Goal: Information Seeking & Learning: Understand process/instructions

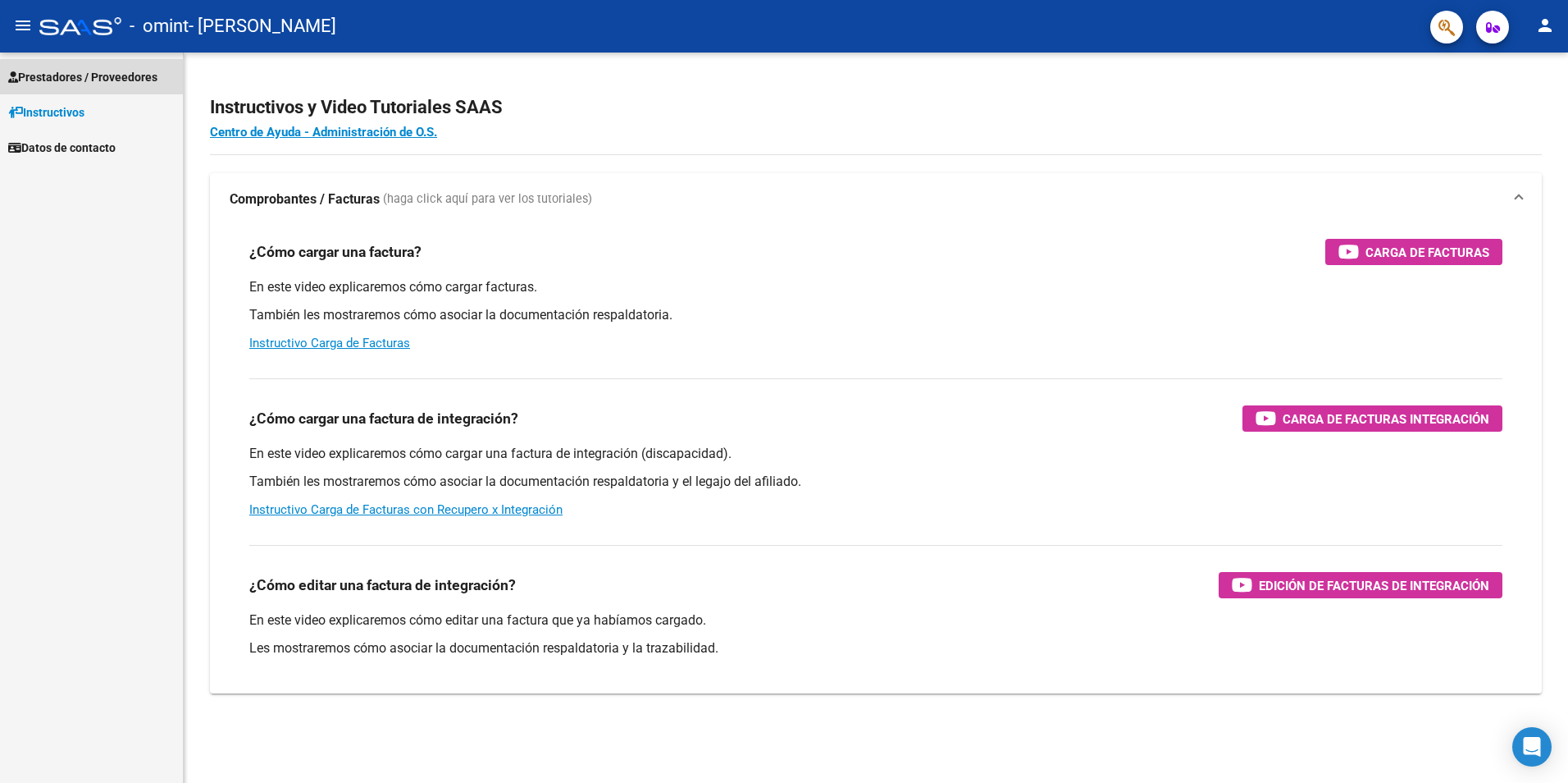
click at [113, 80] on span "Prestadores / Proveedores" at bounding box center [83, 77] width 149 height 18
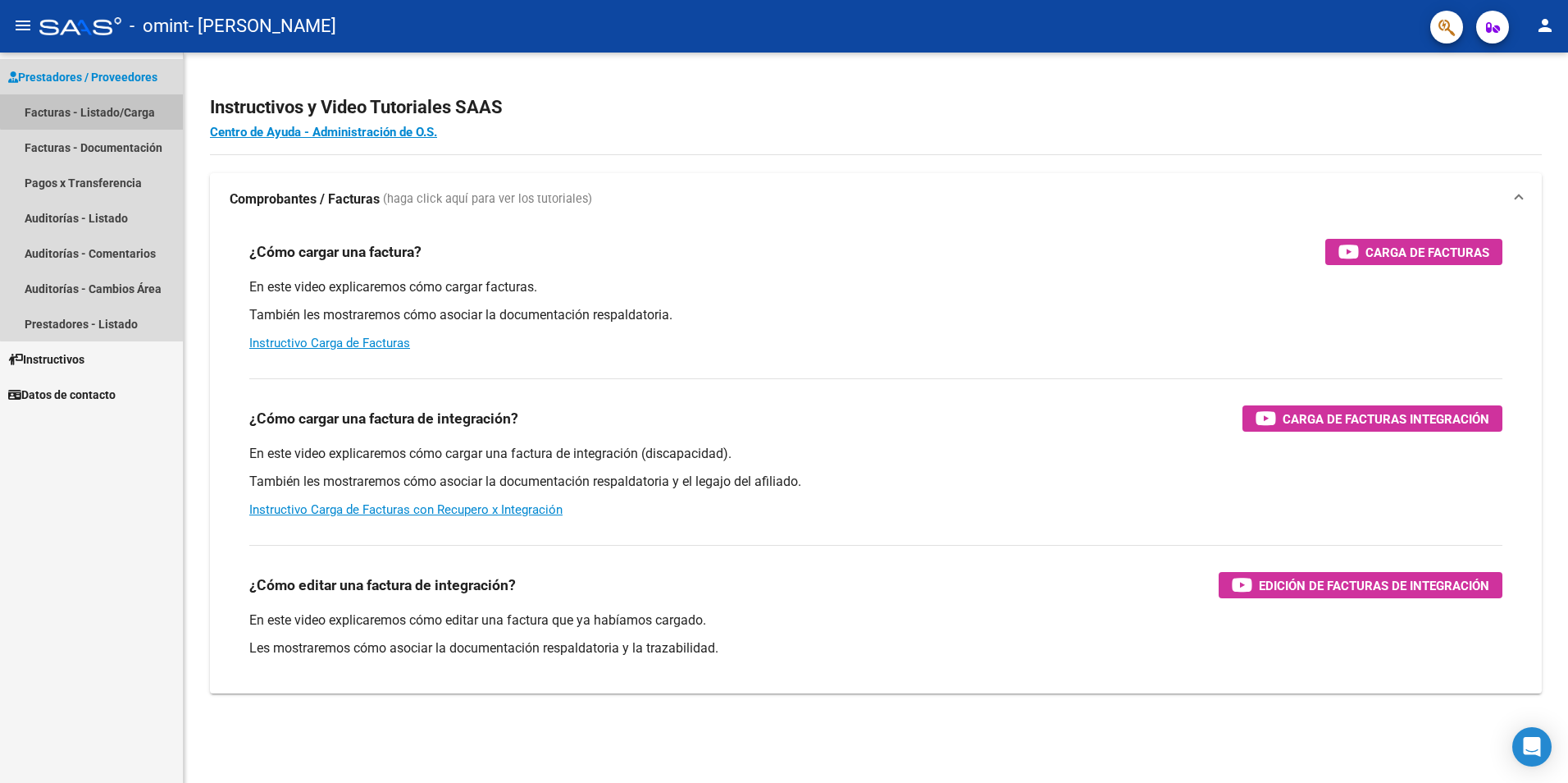
click at [104, 103] on link "Facturas - Listado/Carga" at bounding box center [91, 111] width 183 height 35
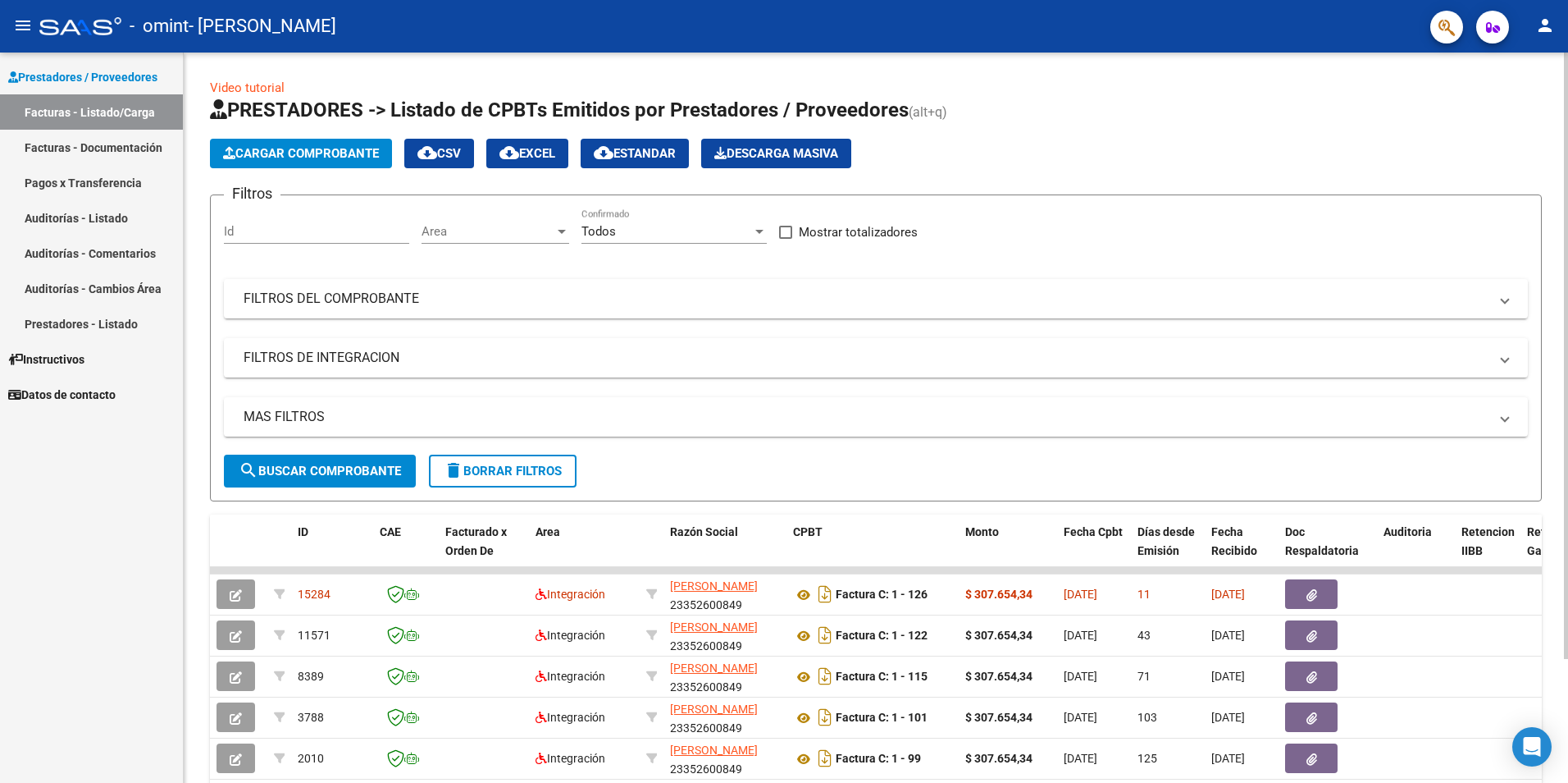
click at [1559, 684] on div "Video tutorial PRESTADORES -> Listado de CPBTs Emitidos por Prestadores / Prove…" at bounding box center [875, 485] width 1384 height 867
click at [1559, 703] on div "Video tutorial PRESTADORES -> Listado de CPBTs Emitidos por Prestadores / Prove…" at bounding box center [875, 485] width 1384 height 867
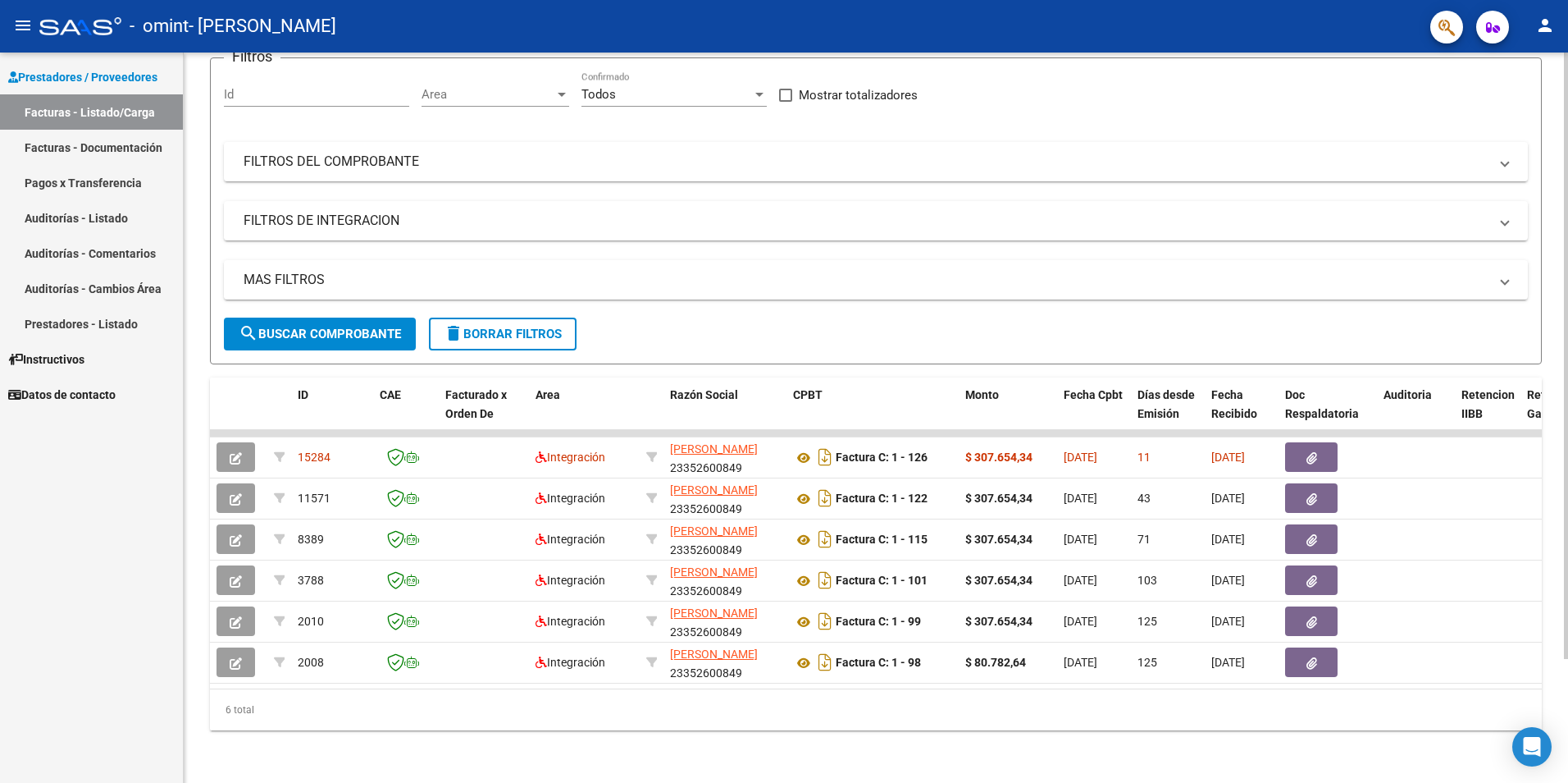
click at [1567, 710] on html "menu - omint - [PERSON_NAME] person Prestadores / Proveedores Facturas - Listad…" at bounding box center [784, 391] width 1568 height 783
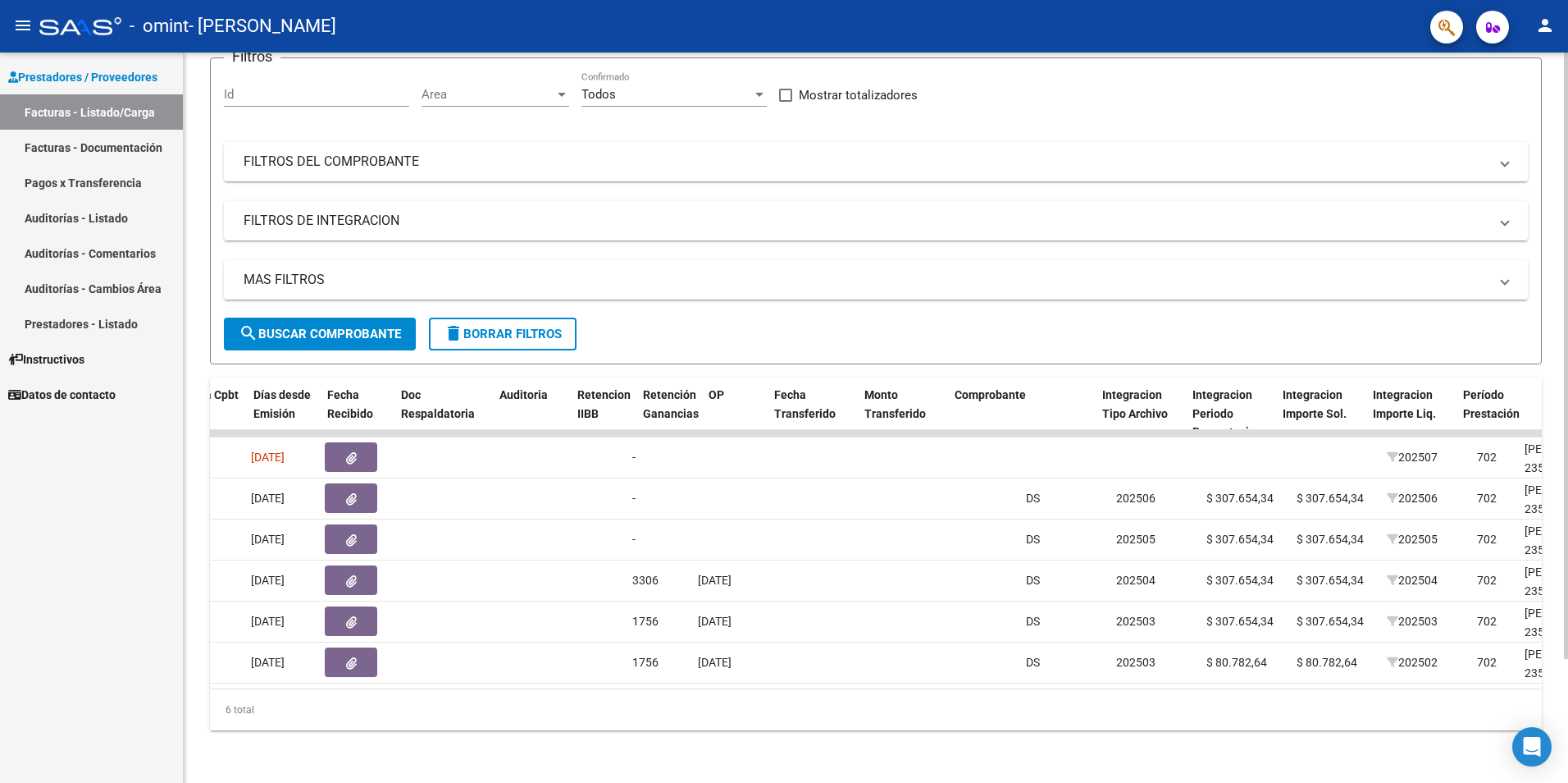
scroll to position [0, 0]
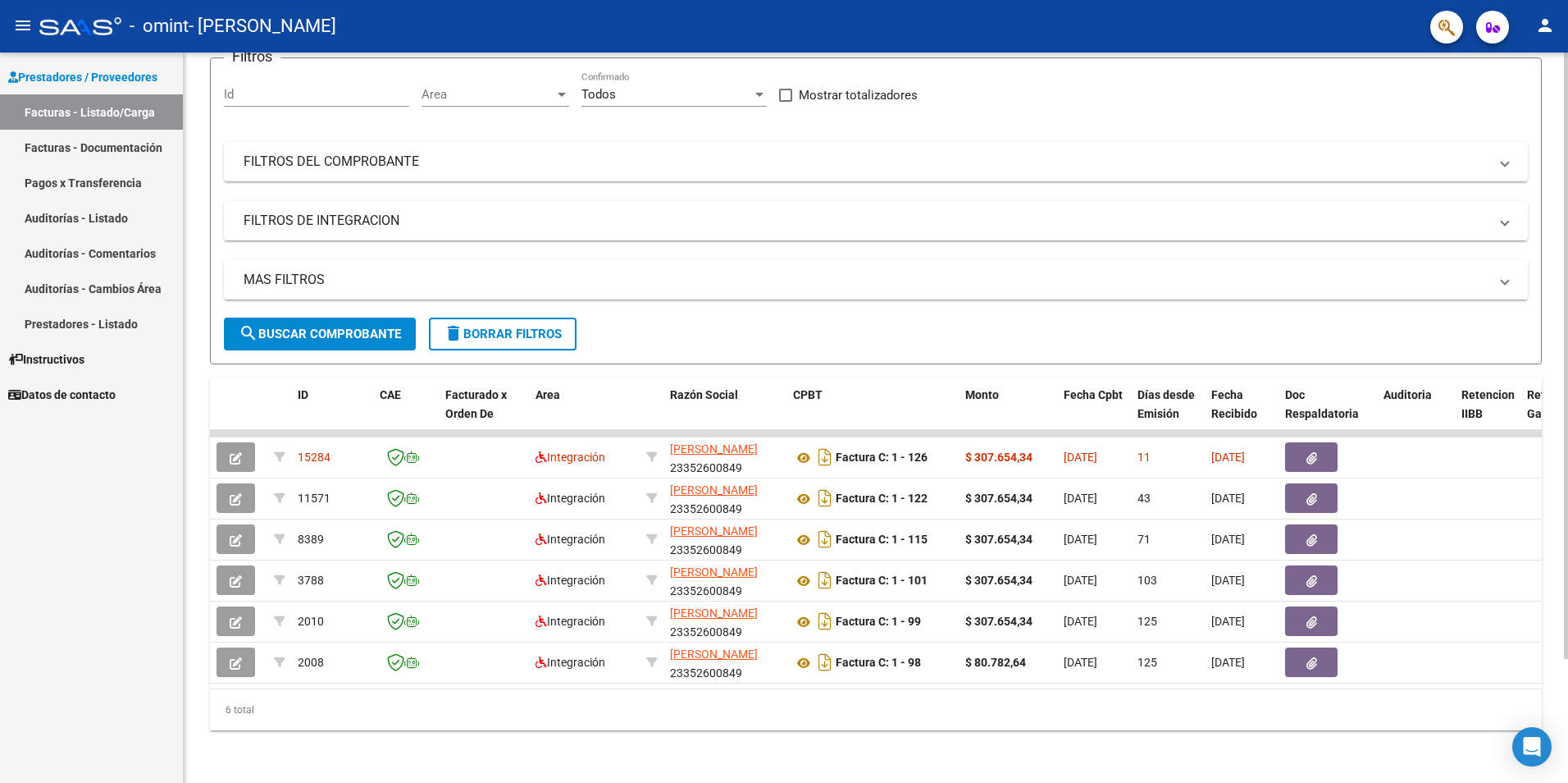
drag, startPoint x: 818, startPoint y: 693, endPoint x: 841, endPoint y: 690, distance: 23.2
click at [841, 690] on div "6 total" at bounding box center [876, 709] width 1331 height 41
click at [872, 689] on div "6 total" at bounding box center [876, 709] width 1331 height 41
